Goal: Find contact information: Find contact information

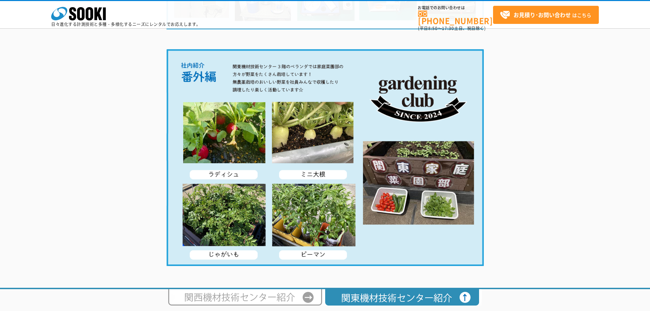
scroll to position [1304, 0]
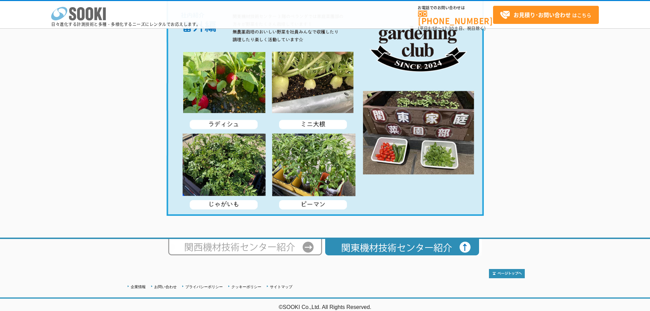
click at [85, 11] on icon "株式会社 ソーキ" at bounding box center [78, 14] width 55 height 14
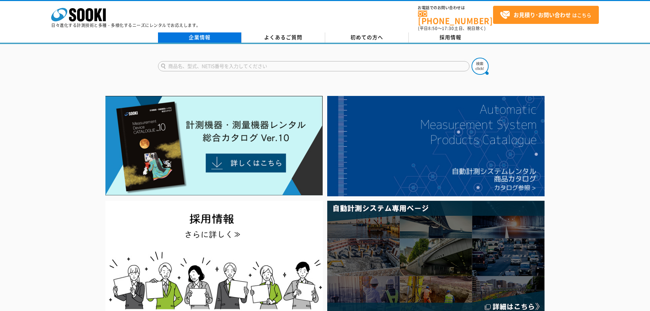
click at [201, 34] on link "企業情報" at bounding box center [200, 37] width 84 height 10
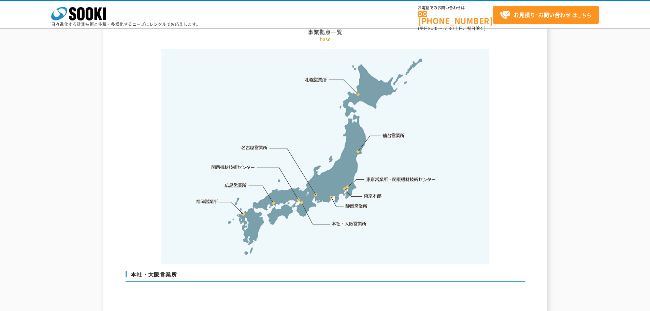
scroll to position [1398, 0]
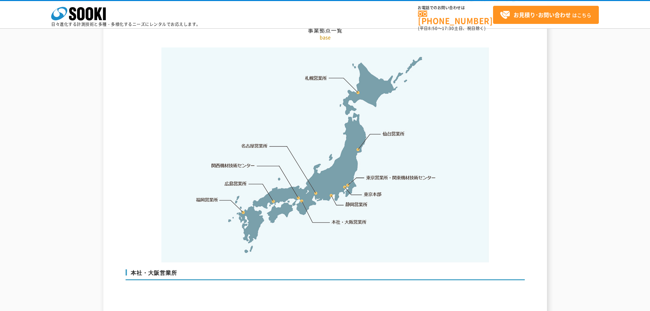
click at [379, 174] on link "東京営業所・関東機材技術センター" at bounding box center [401, 177] width 70 height 7
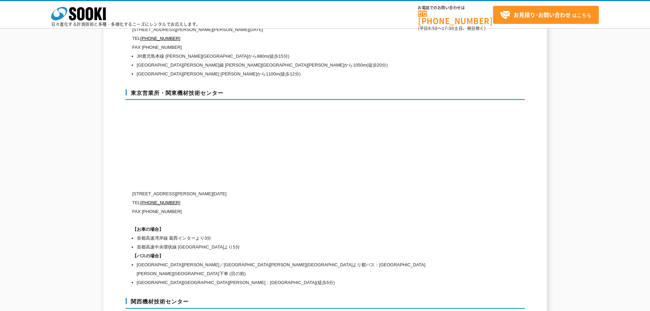
scroll to position [2882, 0]
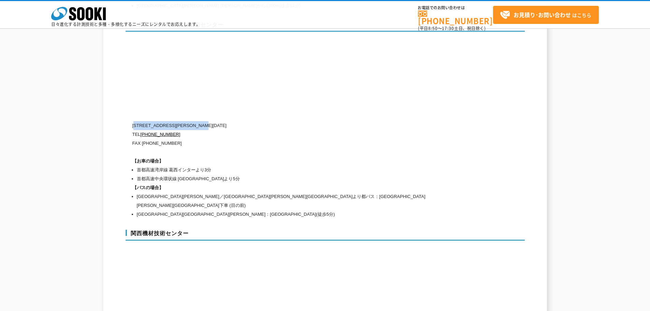
drag, startPoint x: 136, startPoint y: 110, endPoint x: 230, endPoint y: 110, distance: 93.8
click at [230, 121] on p "[STREET_ADDRESS][PERSON_NAME][DATE]" at bounding box center [295, 125] width 327 height 9
copy p "134-0086 [PERSON_NAME][STREET_ADDRESS][DATE]"
